Goal: Task Accomplishment & Management: Use online tool/utility

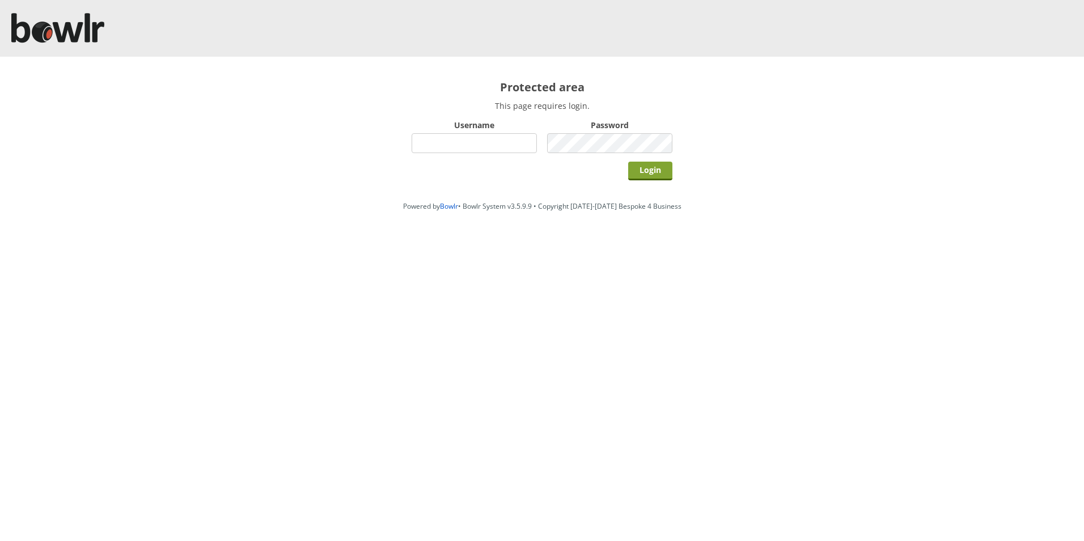
type input "hornseaindoorbowlsclub"
click at [645, 172] on input "Login" at bounding box center [650, 171] width 44 height 19
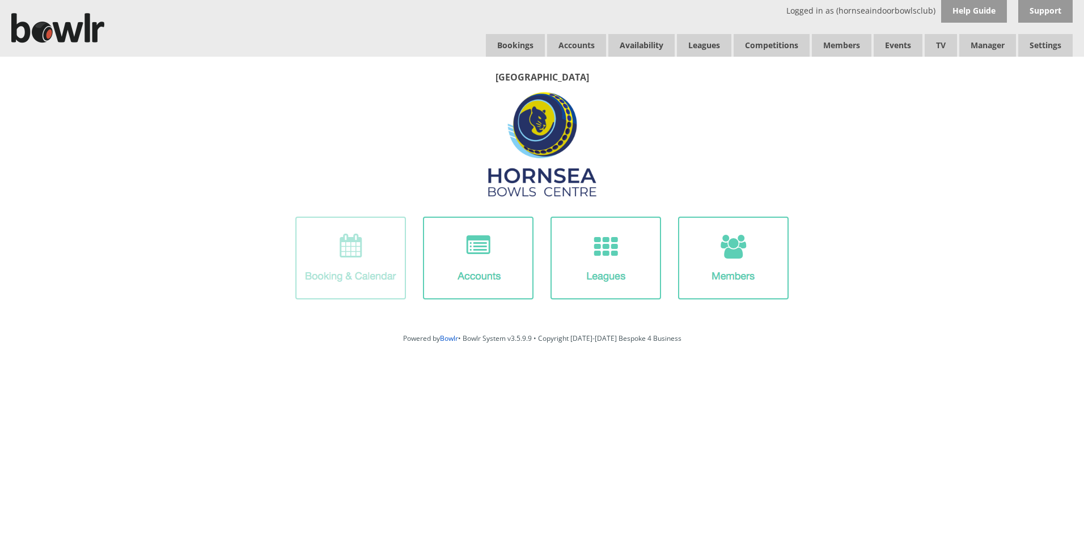
click at [356, 251] on img at bounding box center [350, 258] width 111 height 83
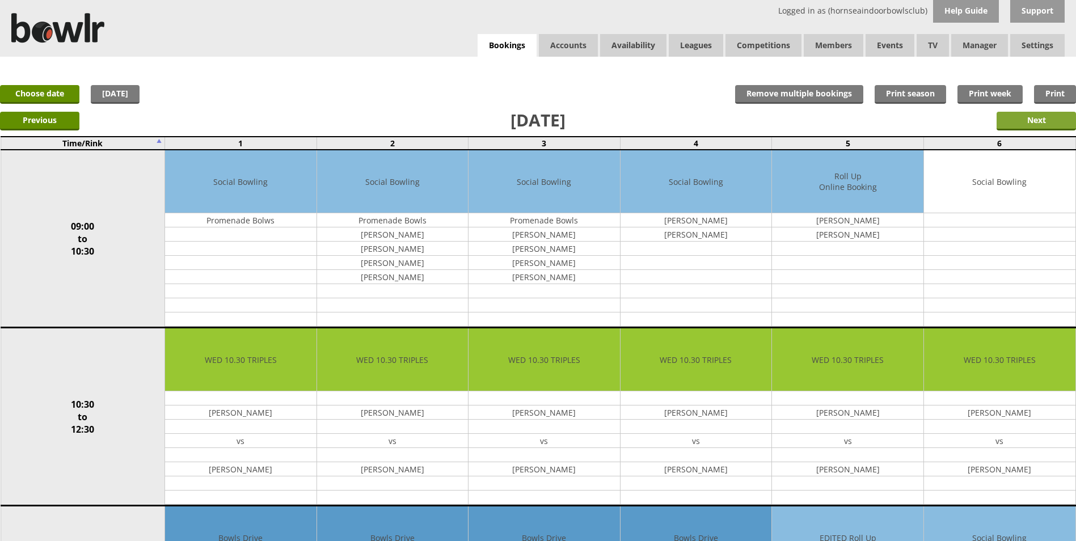
click at [1021, 125] on input "Next" at bounding box center [1035, 121] width 79 height 19
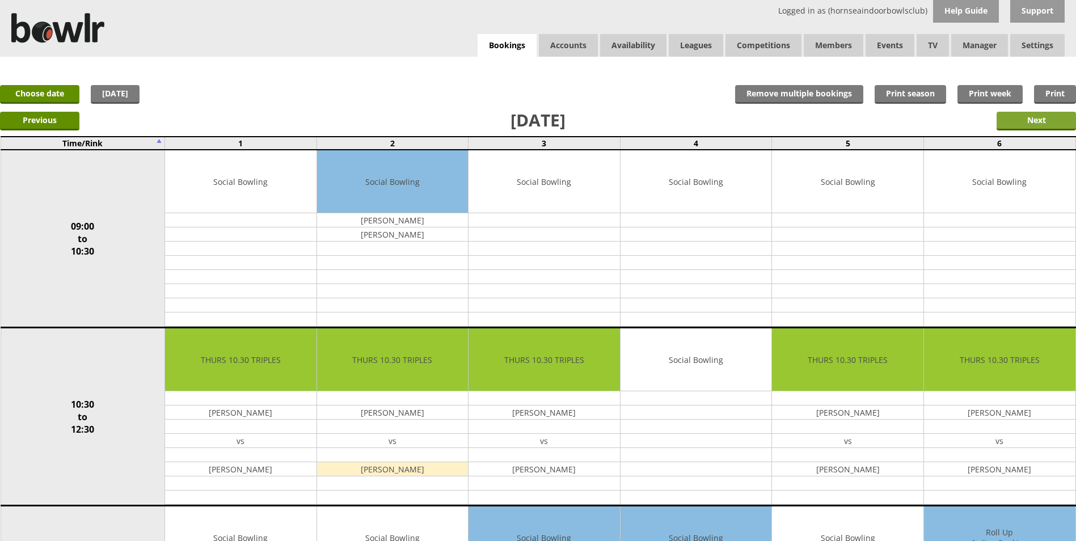
click at [1001, 117] on input "Next" at bounding box center [1035, 121] width 79 height 19
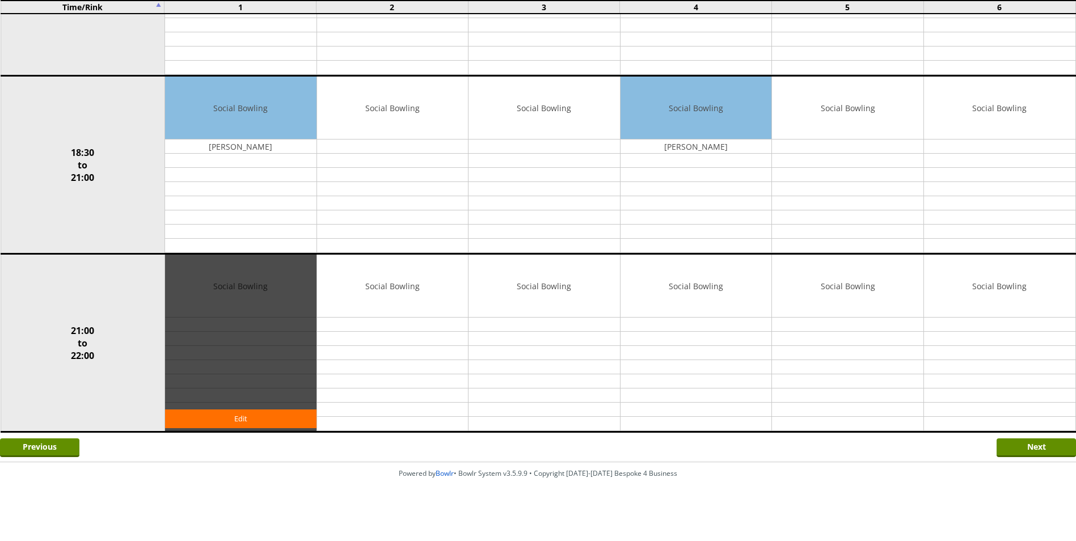
scroll to position [965, 0]
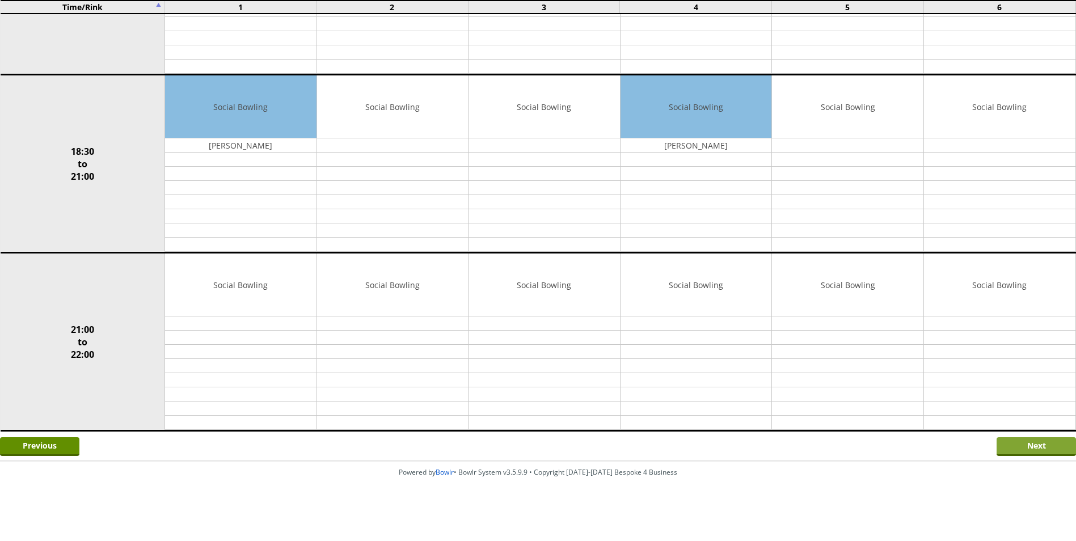
click at [1005, 448] on input "Next" at bounding box center [1035, 446] width 79 height 19
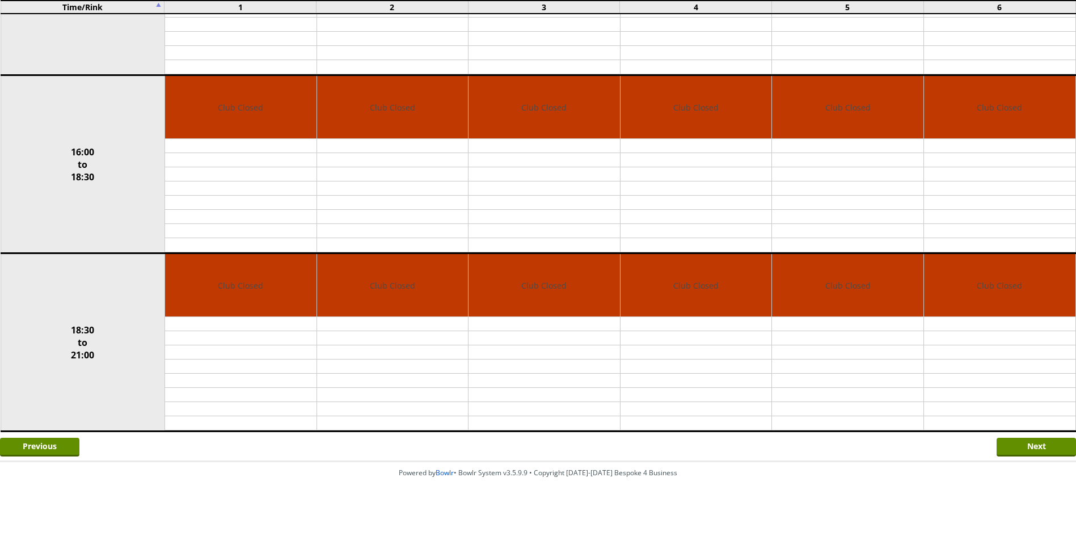
scroll to position [609, 0]
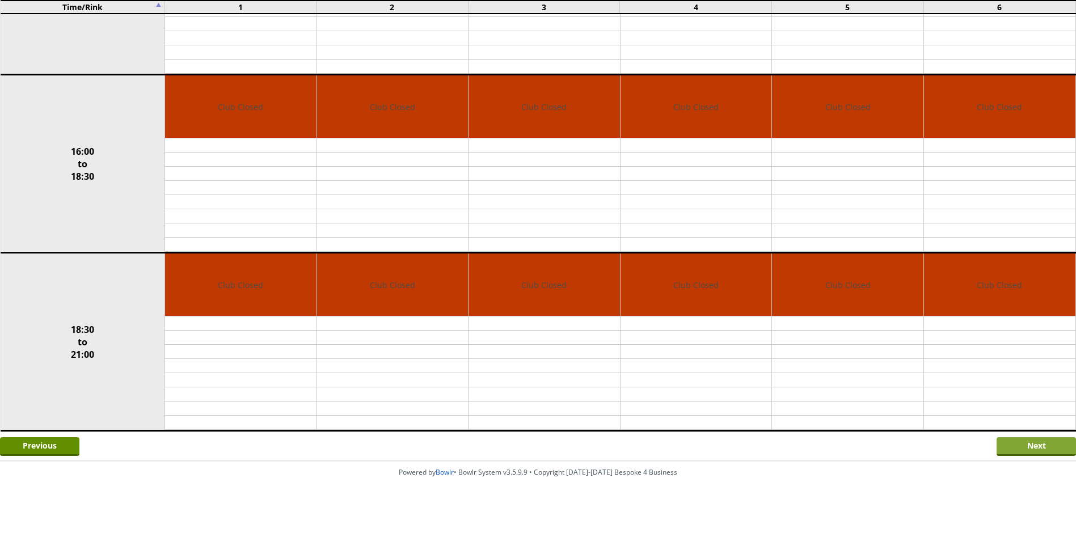
click at [1013, 447] on input "Next" at bounding box center [1035, 446] width 79 height 19
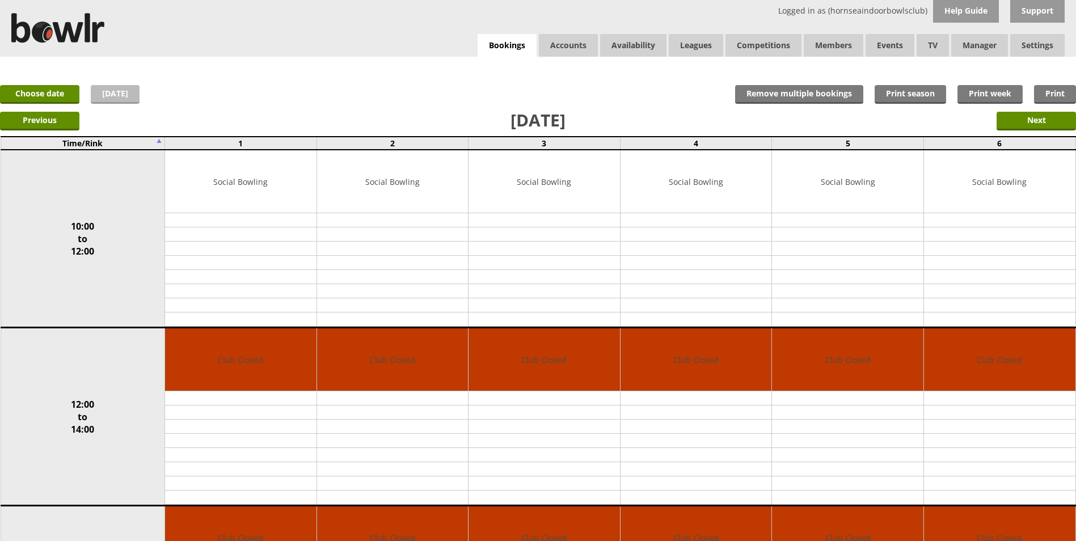
click at [109, 103] on link "[DATE]" at bounding box center [115, 94] width 49 height 19
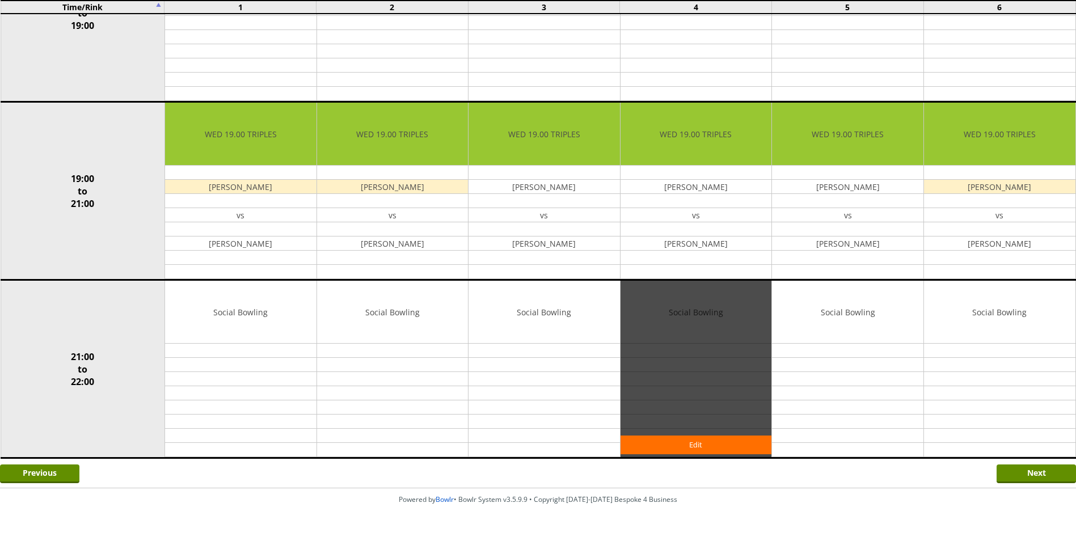
scroll to position [965, 0]
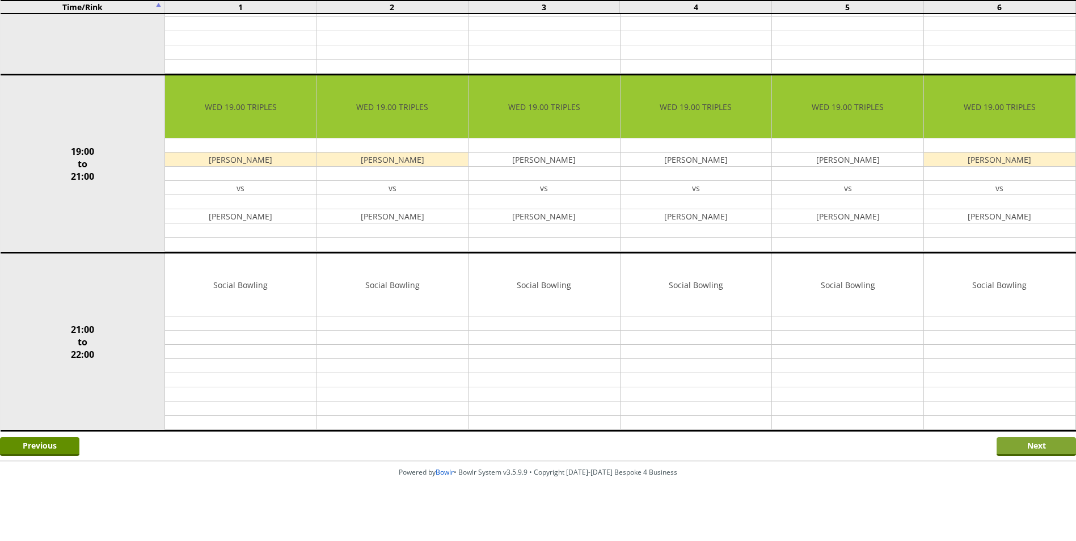
click at [1019, 442] on input "Next" at bounding box center [1035, 446] width 79 height 19
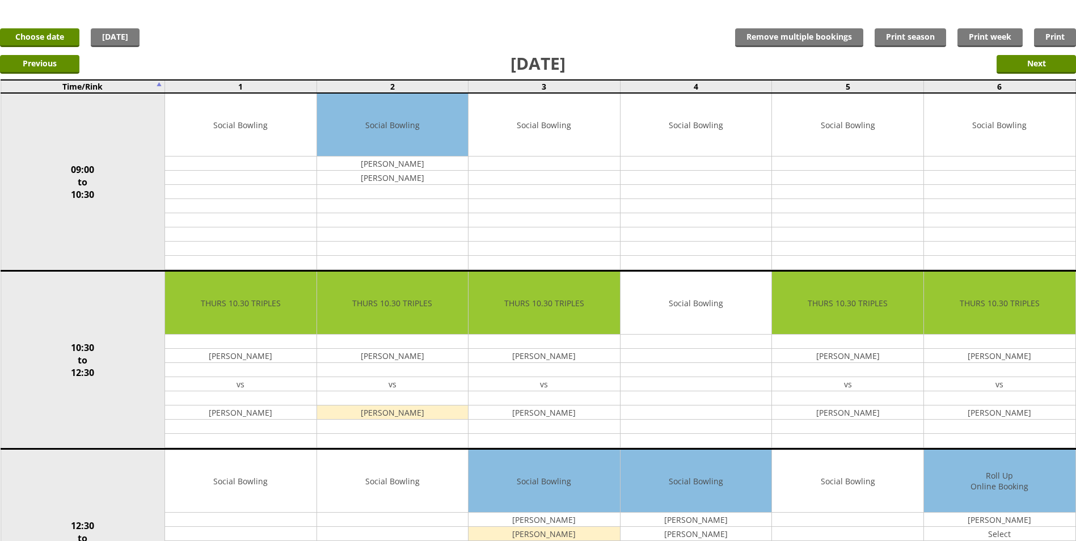
scroll to position [113, 0]
